Goal: Task Accomplishment & Management: Use online tool/utility

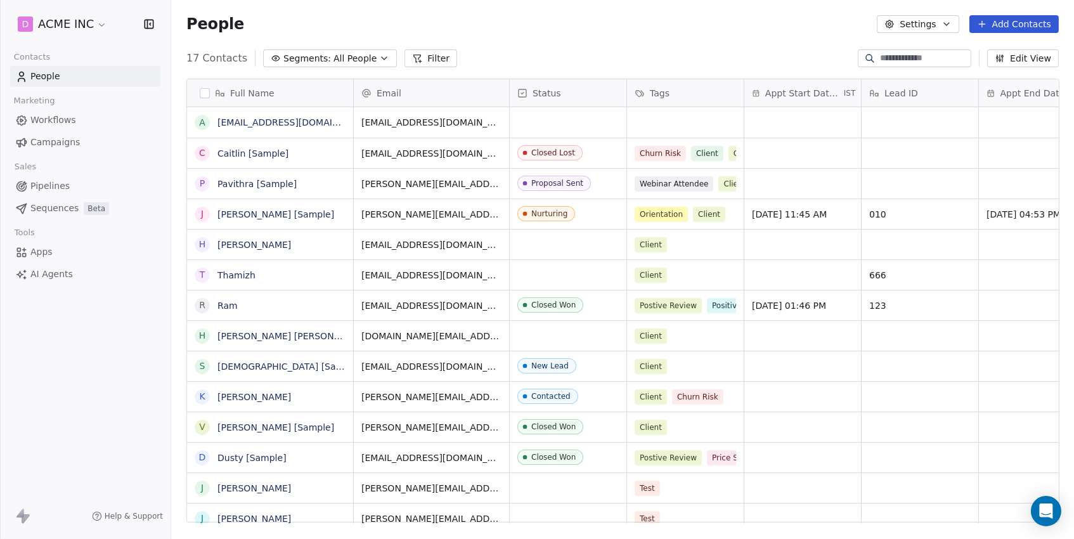
click at [425, 60] on button "Filter" at bounding box center [431, 58] width 53 height 18
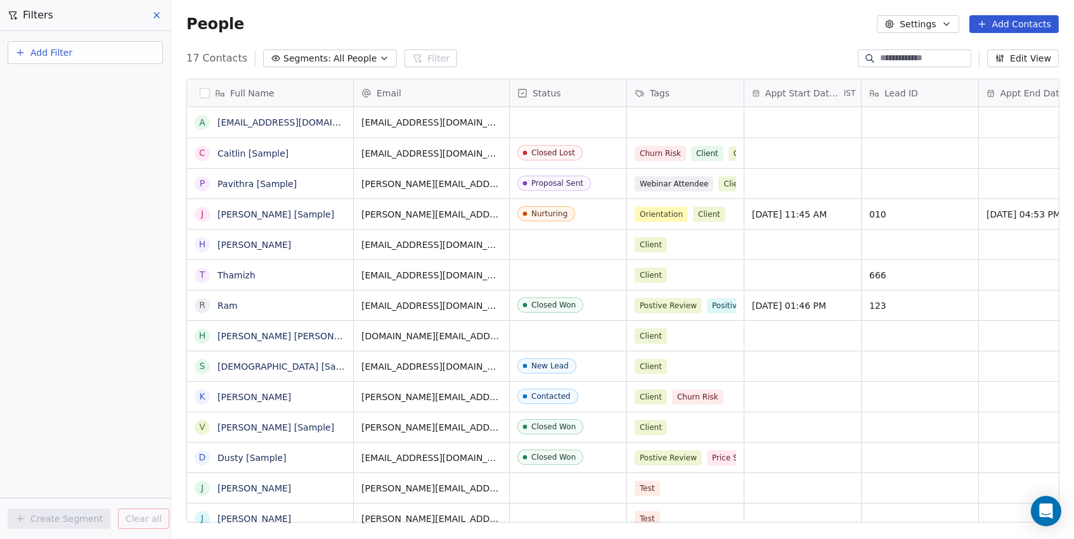
click at [98, 44] on button "Add Filter" at bounding box center [85, 52] width 155 height 23
click at [98, 85] on span "Contact properties" at bounding box center [62, 81] width 82 height 13
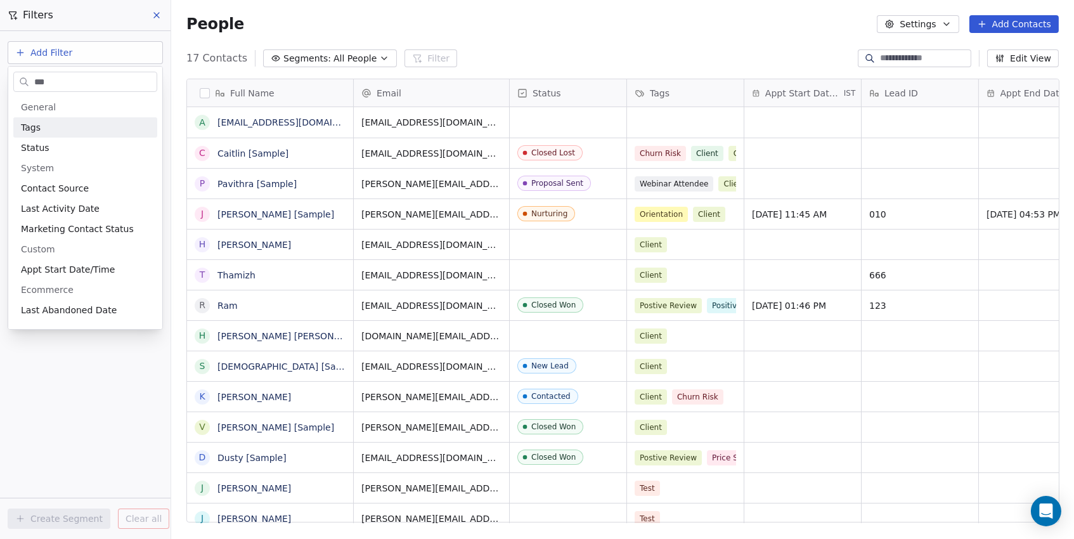
type input "****"
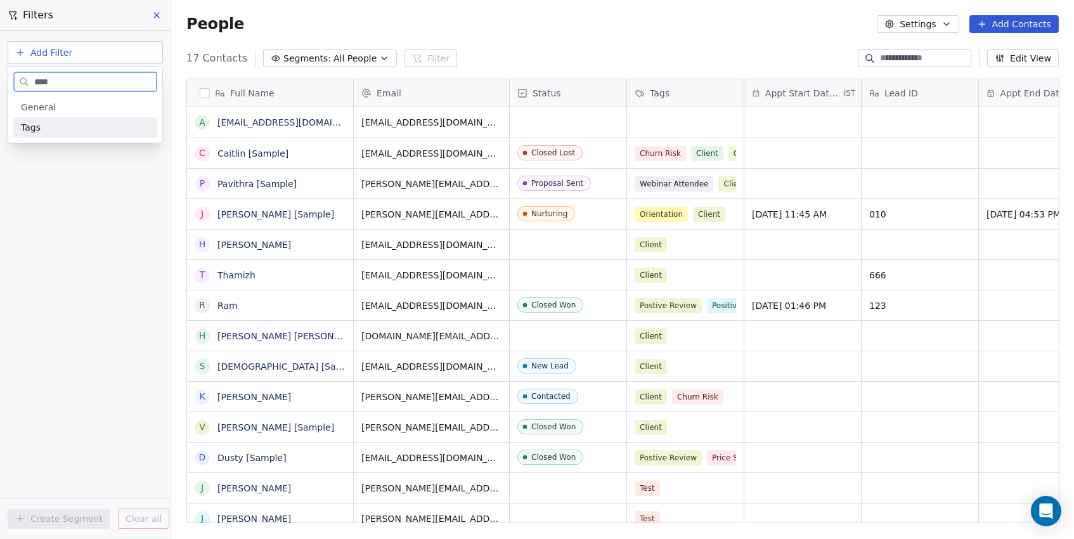
click at [83, 122] on div "Tags" at bounding box center [85, 127] width 129 height 13
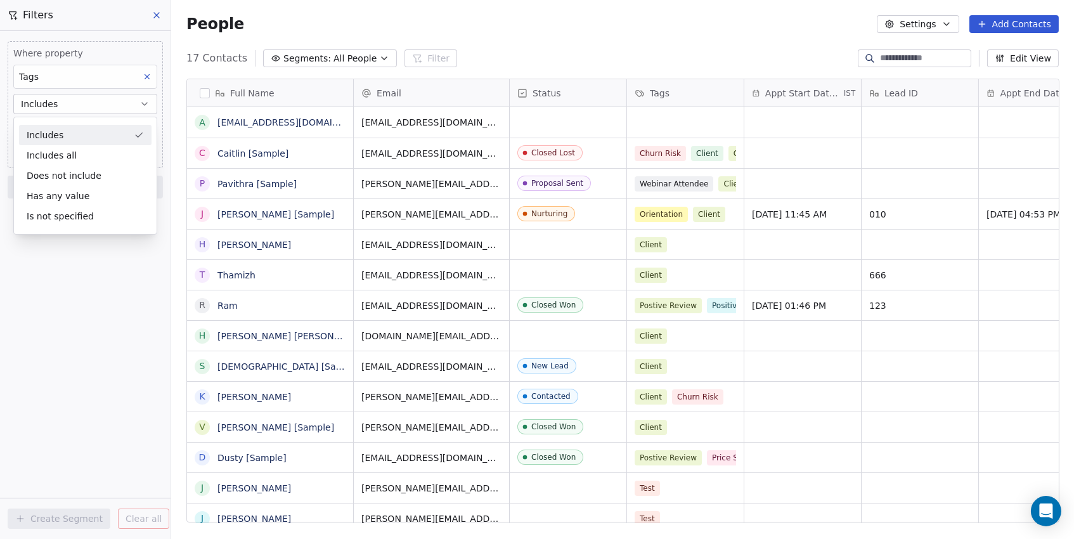
click at [65, 131] on div "Includes" at bounding box center [85, 135] width 133 height 20
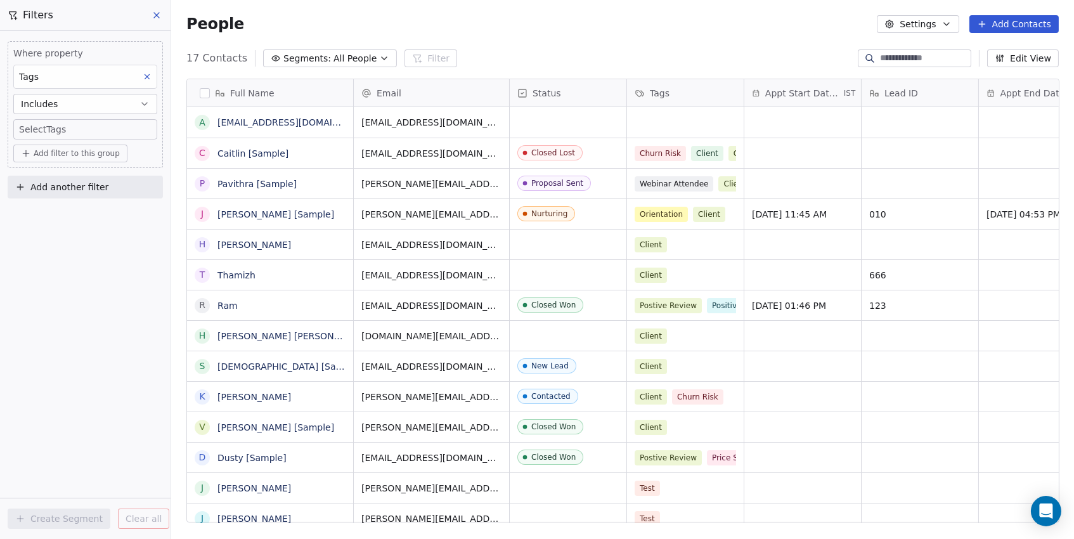
click at [69, 129] on body "D ACME INC Contacts People Marketing Workflows Campaigns Sales Pipelines Sequen…" at bounding box center [537, 269] width 1074 height 539
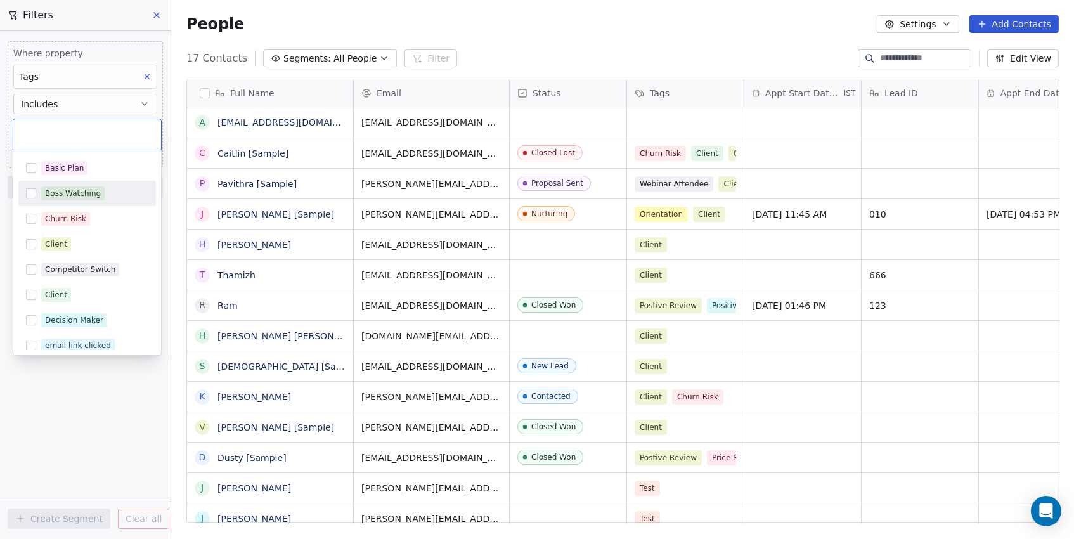
click at [29, 193] on button "Suggestions" at bounding box center [31, 193] width 10 height 10
click at [6, 221] on html "D ACME INC Contacts People Marketing Workflows Campaigns Sales Pipelines Sequen…" at bounding box center [537, 269] width 1074 height 539
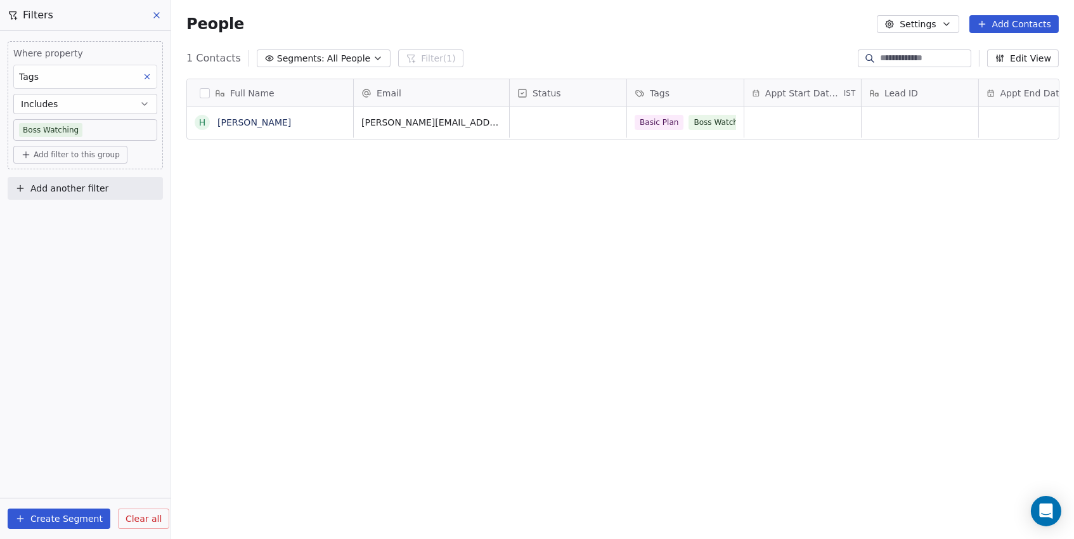
click at [62, 157] on span "Add filter to this group" at bounding box center [77, 155] width 86 height 10
click at [81, 185] on span "Contact properties" at bounding box center [68, 181] width 82 height 13
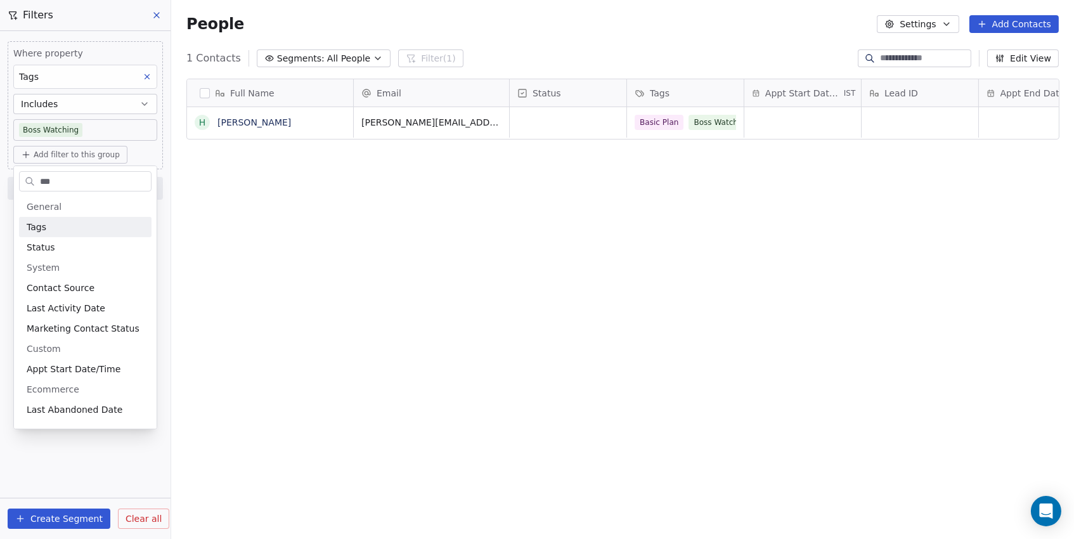
type input "****"
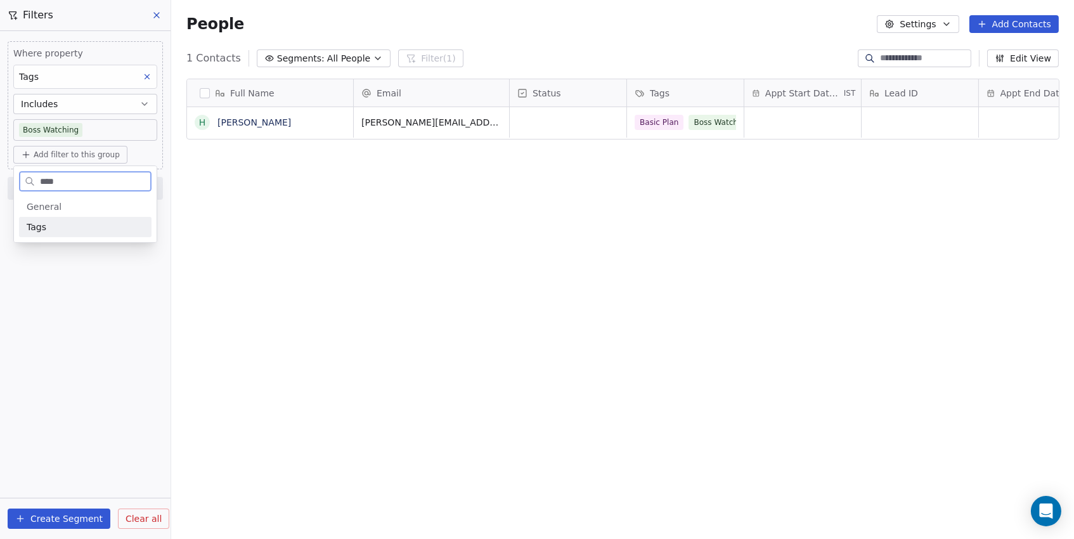
click at [95, 225] on div "Tags" at bounding box center [85, 227] width 117 height 13
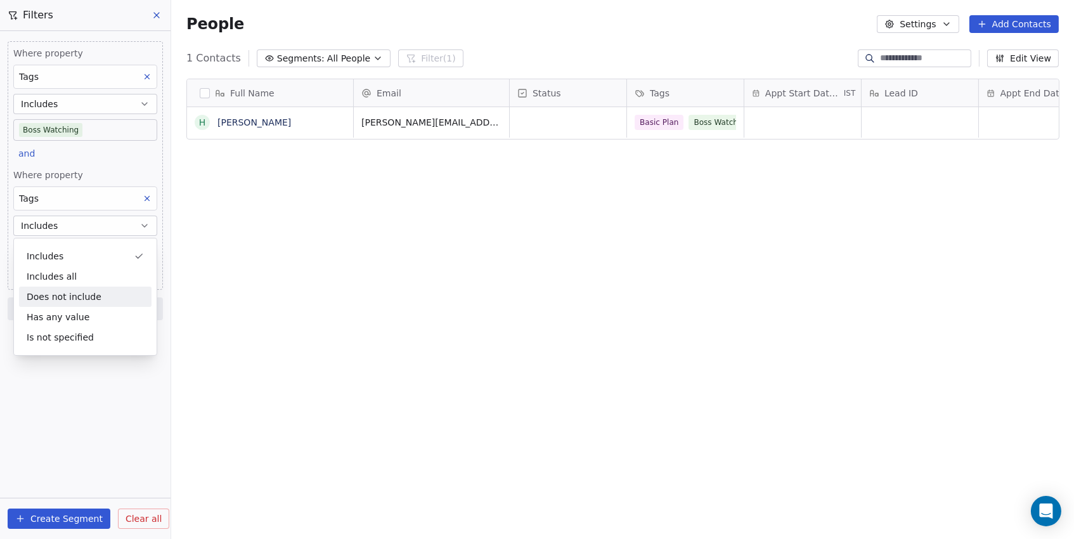
click at [48, 292] on div "Does not include" at bounding box center [85, 297] width 133 height 20
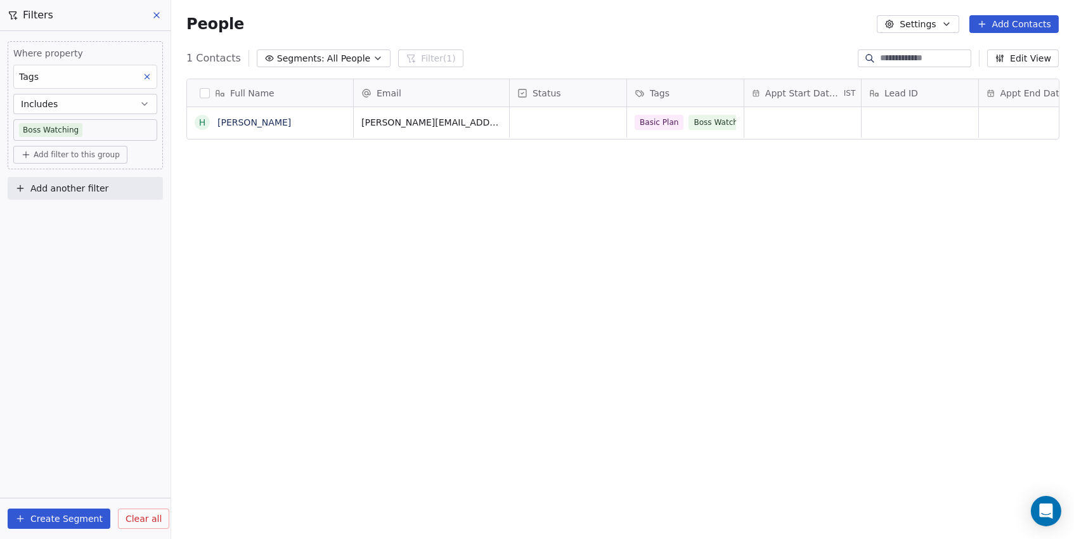
click at [113, 285] on div "Where property Tags Includes Boss Watching Add filter to this group Add another…" at bounding box center [85, 285] width 171 height 508
